Goal: Task Accomplishment & Management: Manage account settings

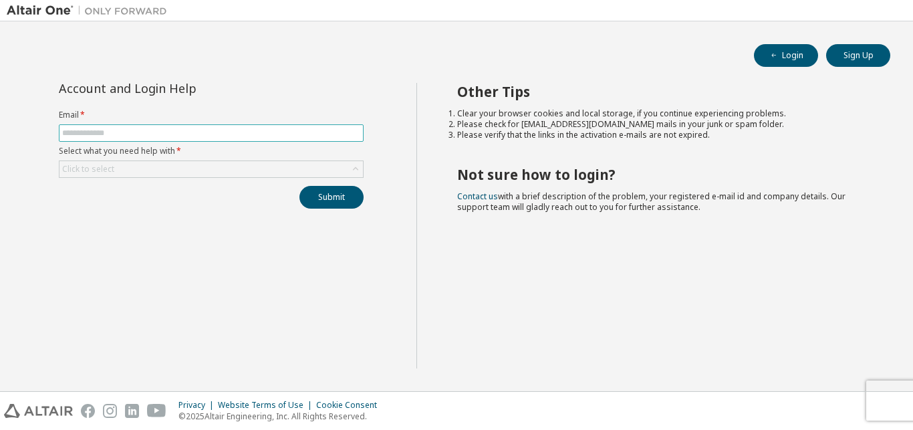
click at [284, 127] on span at bounding box center [211, 132] width 305 height 17
click at [307, 133] on input "text" at bounding box center [211, 133] width 298 height 11
type input "**********"
click at [200, 164] on div "Click to select" at bounding box center [210, 169] width 303 height 16
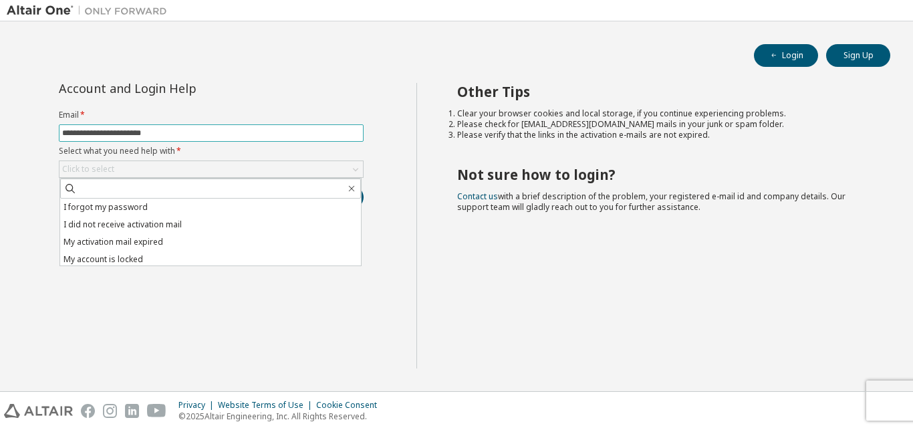
click at [200, 164] on div "Click to select" at bounding box center [210, 169] width 303 height 16
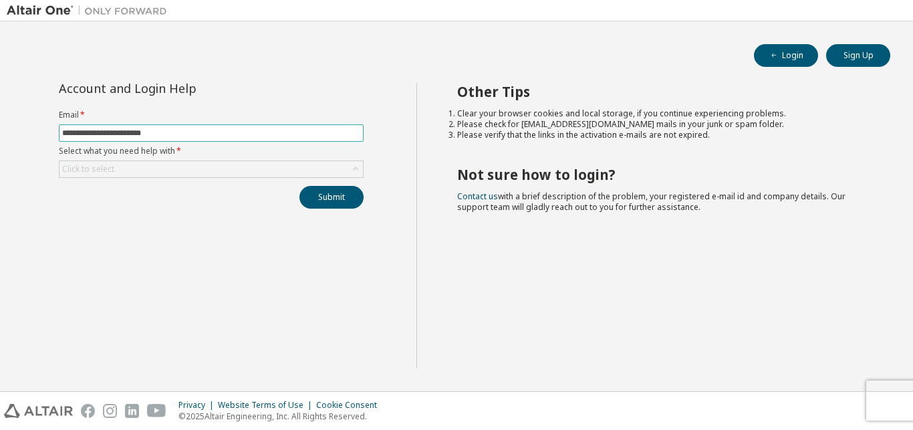
click at [200, 164] on div "Click to select" at bounding box center [210, 169] width 303 height 16
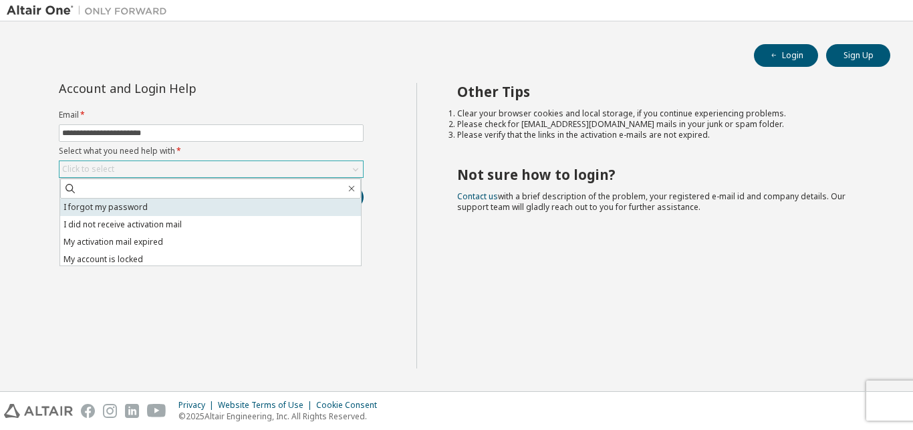
click at [266, 198] on li "I forgot my password" at bounding box center [210, 206] width 301 height 17
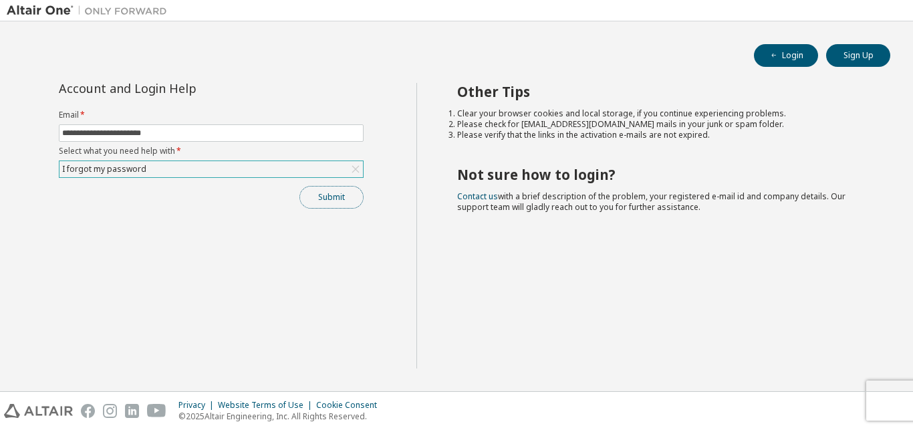
click at [335, 195] on button "Submit" at bounding box center [331, 197] width 64 height 23
click at [339, 194] on button "Submit" at bounding box center [331, 197] width 64 height 23
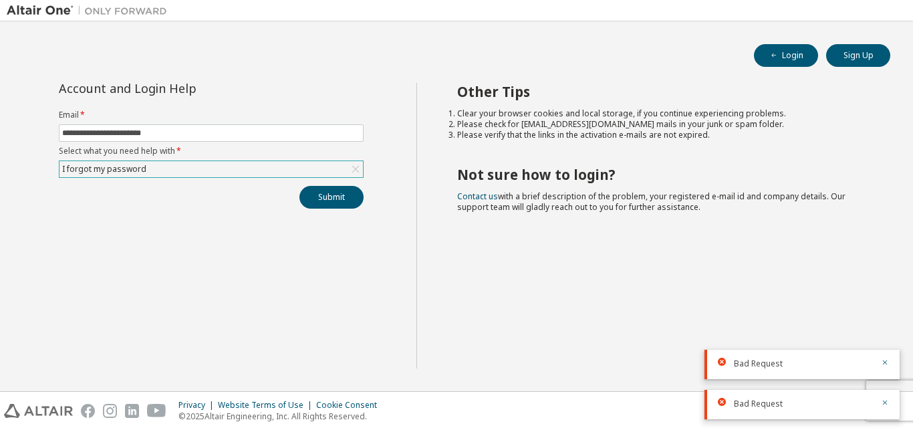
click at [820, 357] on div "Bad Request" at bounding box center [801, 364] width 195 height 29
click at [832, 366] on div "Bad Request" at bounding box center [803, 364] width 139 height 12
click at [545, 386] on div "**********" at bounding box center [456, 206] width 913 height 370
click at [793, 57] on button "Login" at bounding box center [786, 55] width 64 height 23
